Goal: Transaction & Acquisition: Book appointment/travel/reservation

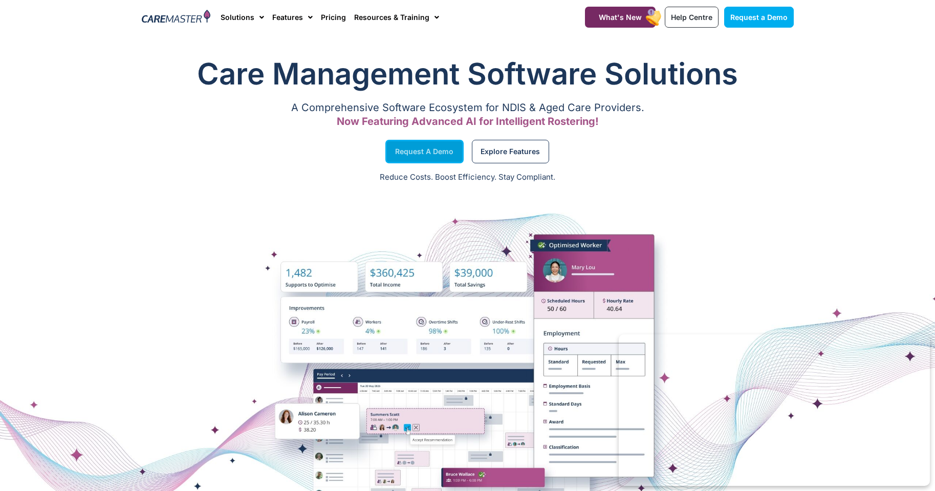
click at [423, 154] on span "Request a Demo" at bounding box center [424, 151] width 58 height 5
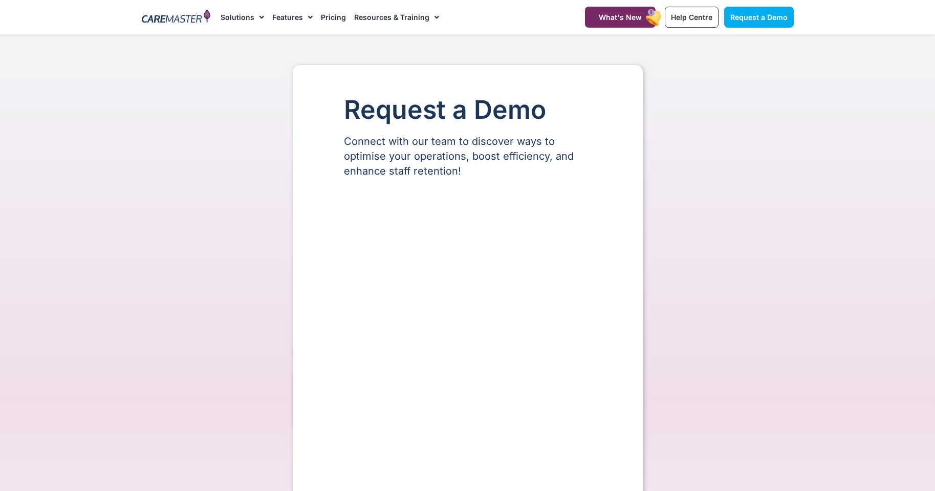
select select "**"
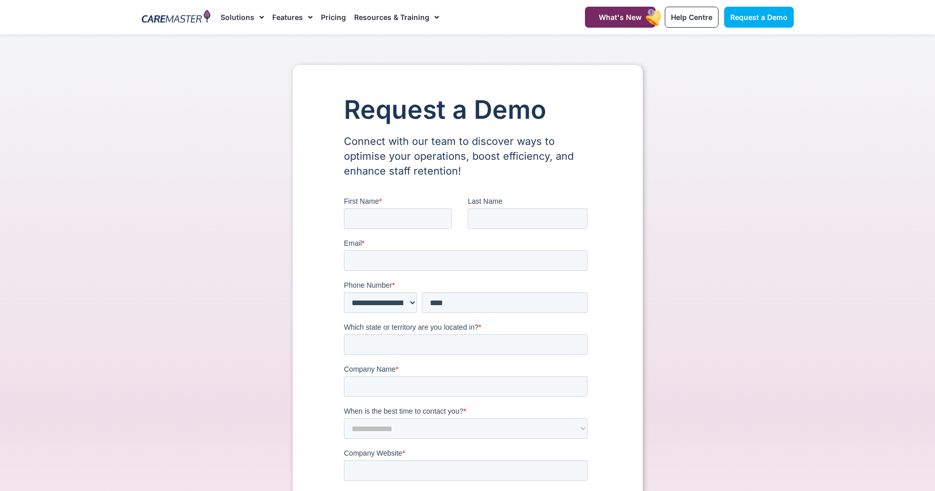
click at [253, 113] on div "Request a Demo Connect with our team to discover ways to optimise your operatio…" at bounding box center [468, 434] width 663 height 739
